Goal: Find specific page/section: Find specific page/section

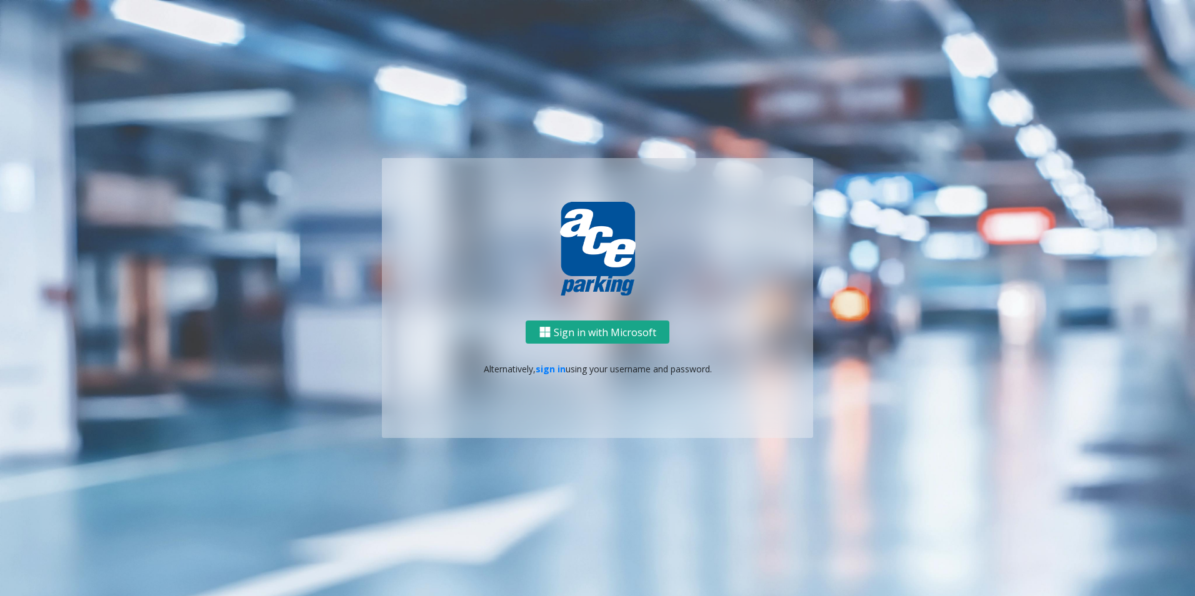
click at [619, 327] on button "Sign in with Microsoft" at bounding box center [598, 332] width 144 height 23
drag, startPoint x: 619, startPoint y: 327, endPoint x: 675, endPoint y: 342, distance: 58.8
click at [619, 327] on button "Sign in with Microsoft" at bounding box center [598, 332] width 144 height 23
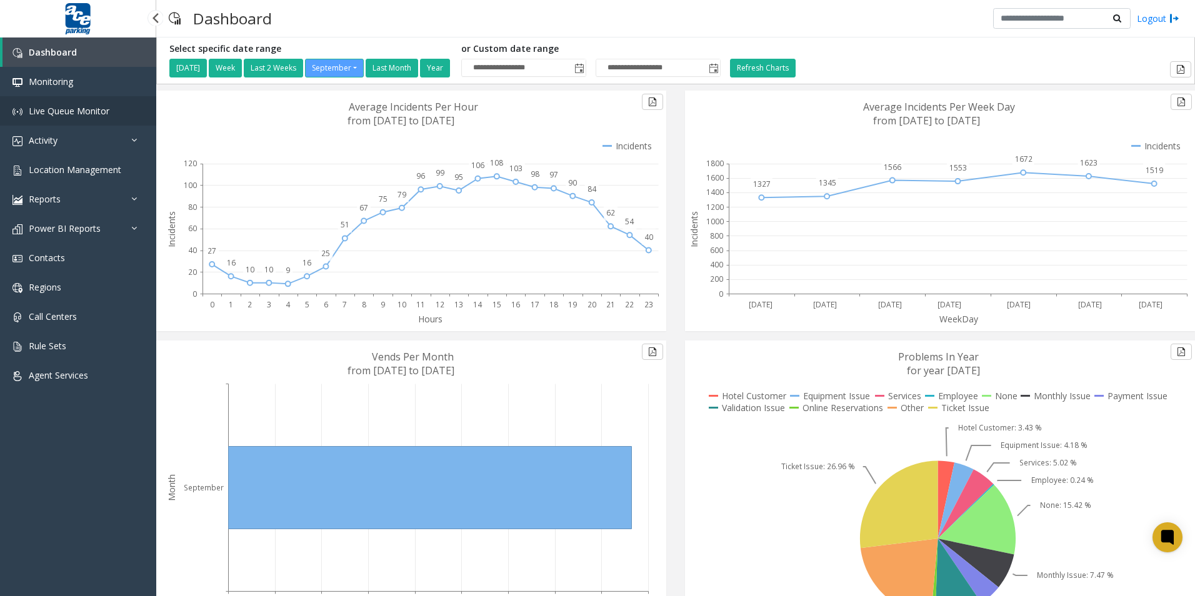
click at [62, 109] on span "Live Queue Monitor" at bounding box center [69, 111] width 81 height 12
